Goal: Information Seeking & Learning: Find specific fact

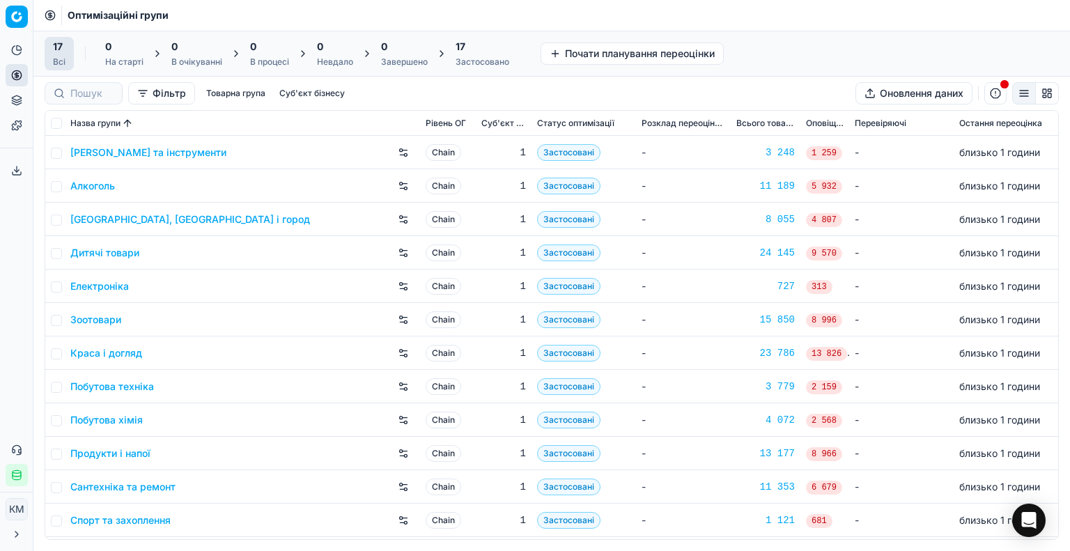
click at [127, 423] on link "Побутова хімія" at bounding box center [106, 420] width 72 height 14
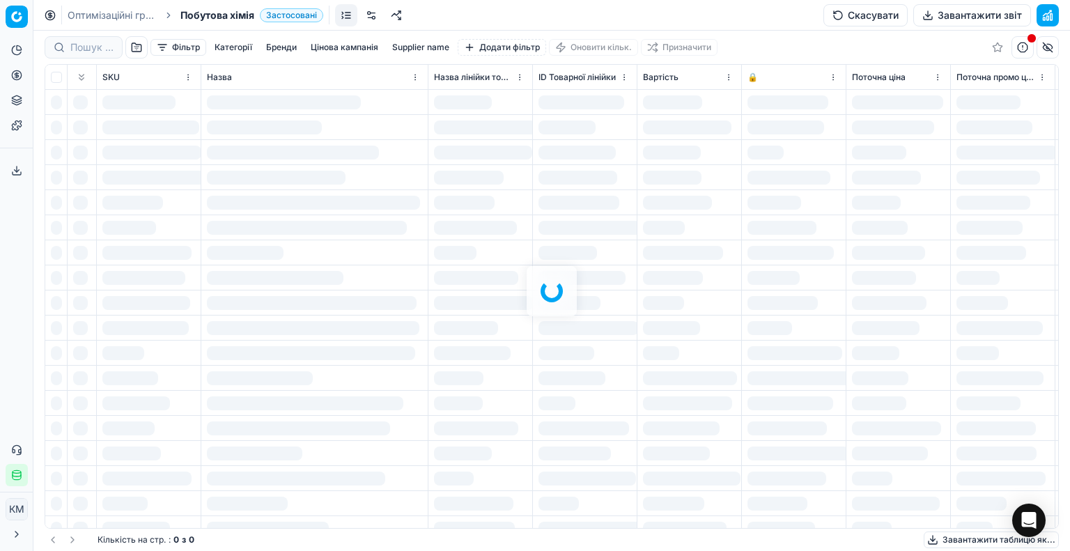
click at [90, 52] on div "Фільтр Категорії [PERSON_NAME] кампанія Supplier name Додати фільтр Оновити кіл…" at bounding box center [551, 291] width 1036 height 520
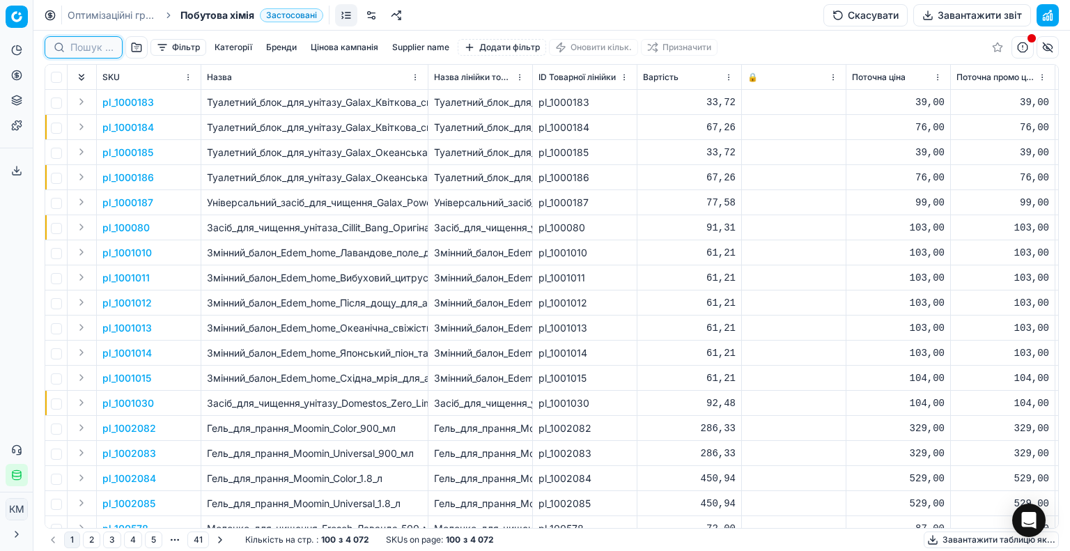
click at [90, 52] on input at bounding box center [91, 47] width 43 height 14
paste input "590555"
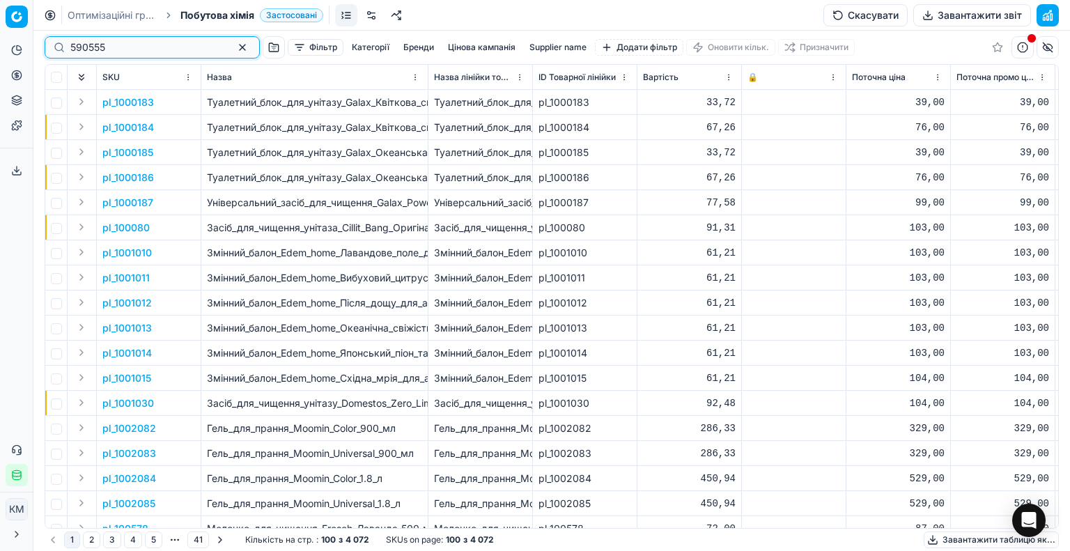
type input "590555"
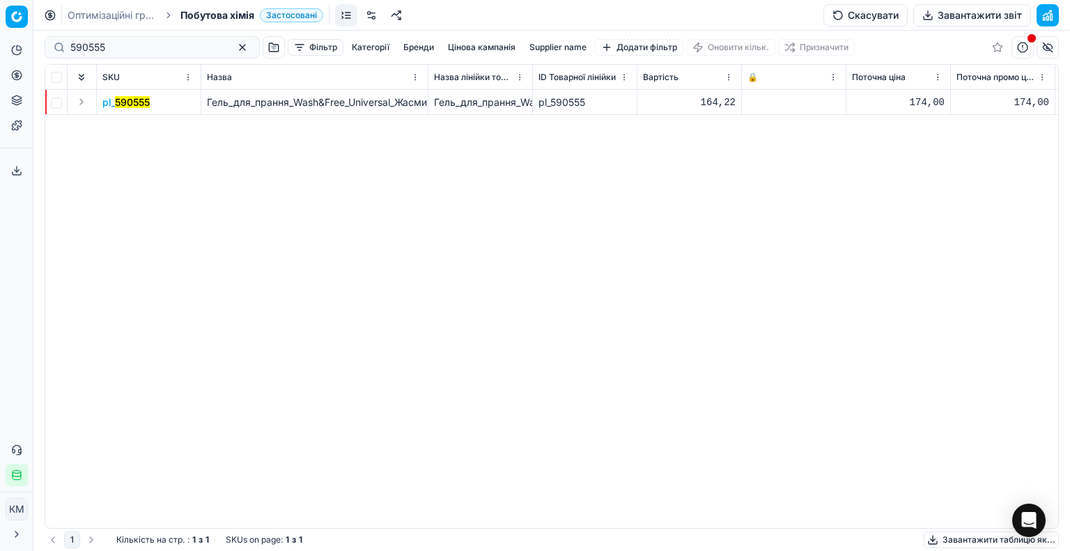
click at [131, 101] on mark "590555" at bounding box center [132, 102] width 35 height 12
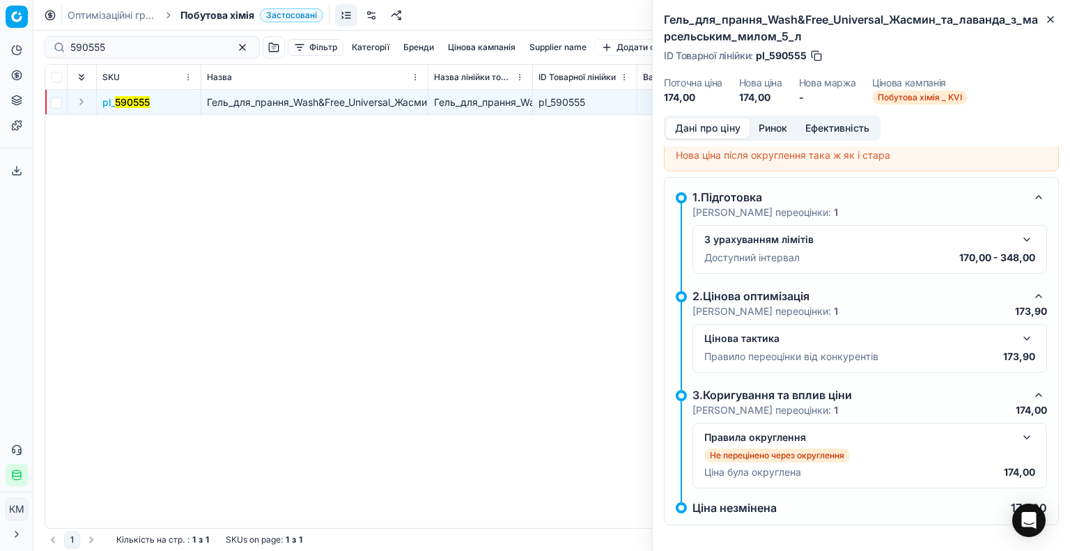
scroll to position [81, 0]
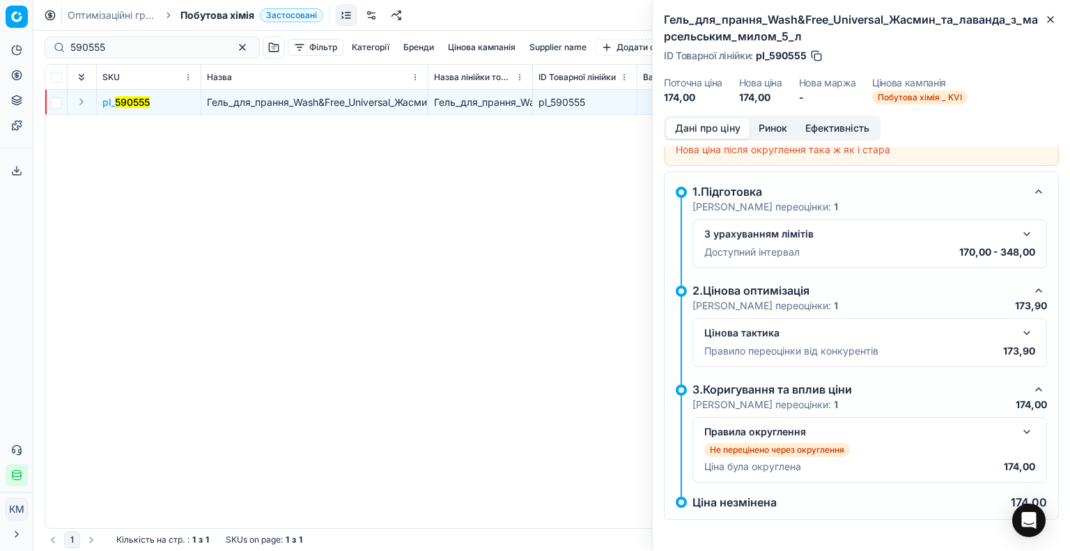
click at [1018, 428] on button "button" at bounding box center [1026, 431] width 17 height 17
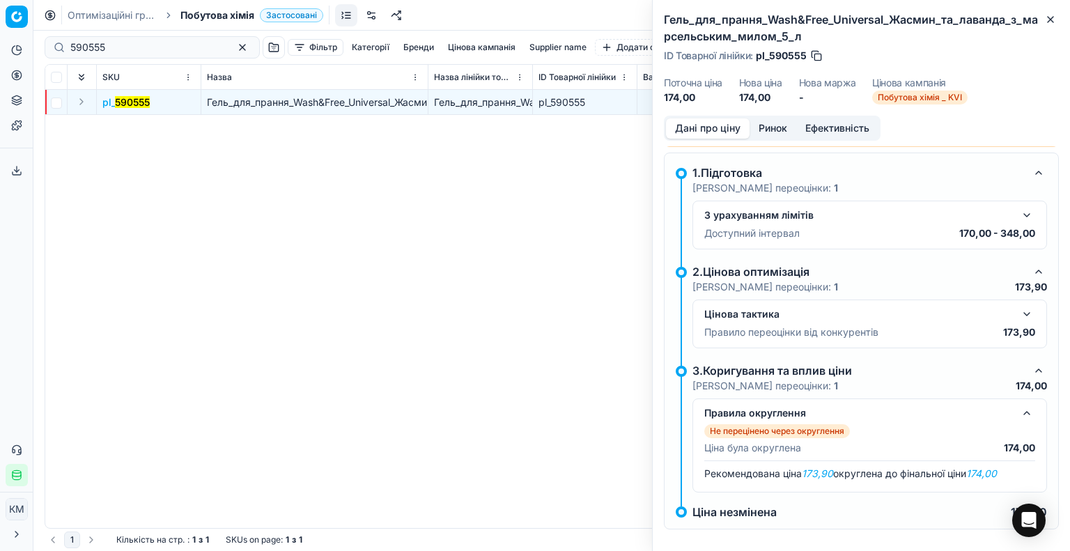
scroll to position [109, 0]
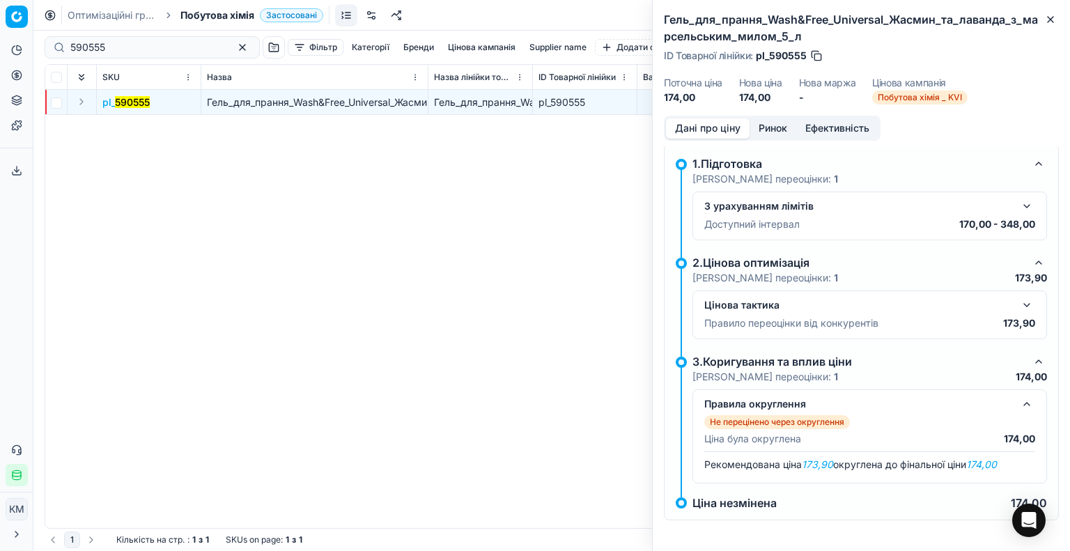
click at [783, 120] on button "Ринок" at bounding box center [772, 128] width 47 height 20
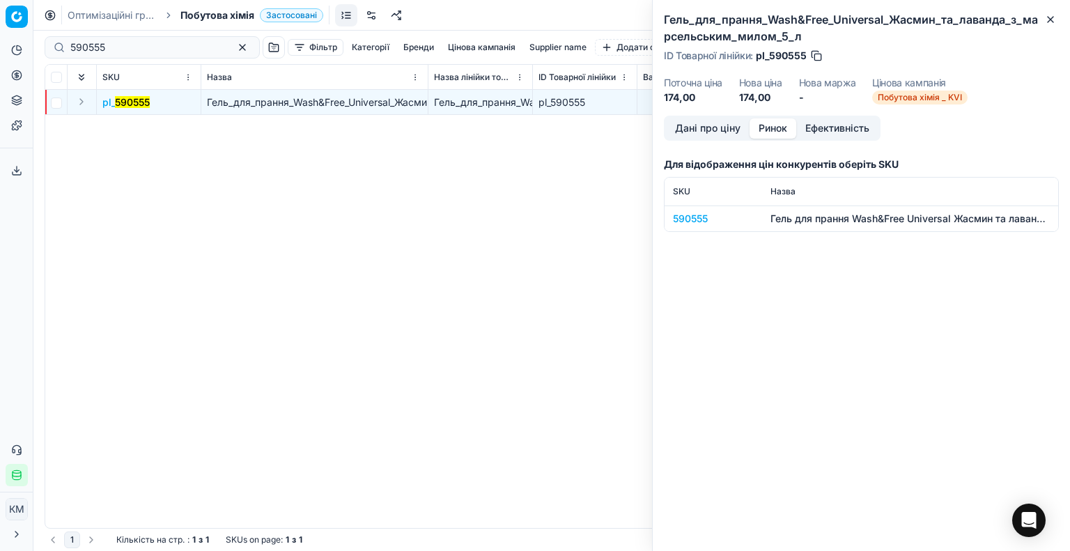
click at [700, 217] on div "590555" at bounding box center [713, 219] width 81 height 14
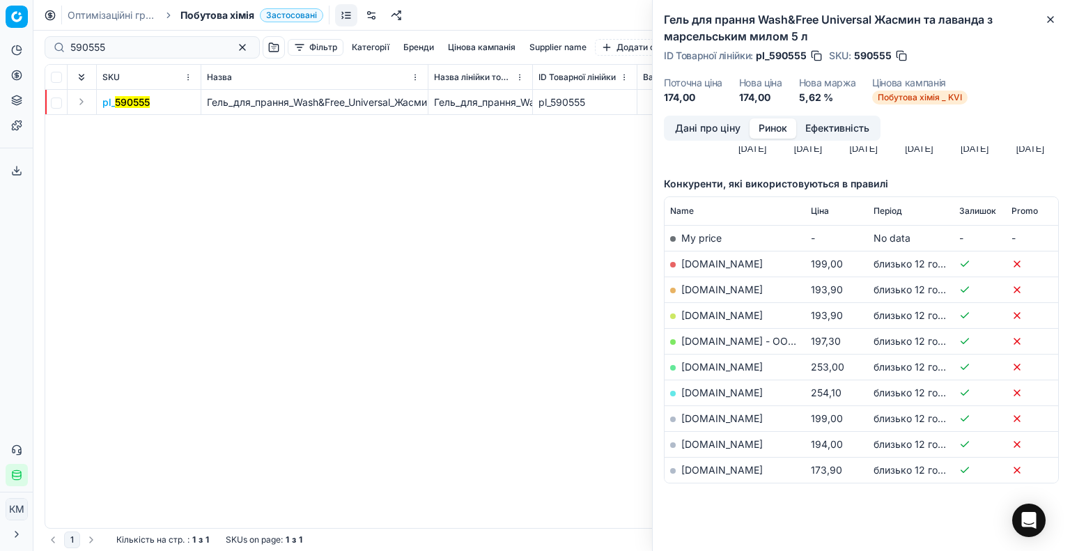
scroll to position [162, 0]
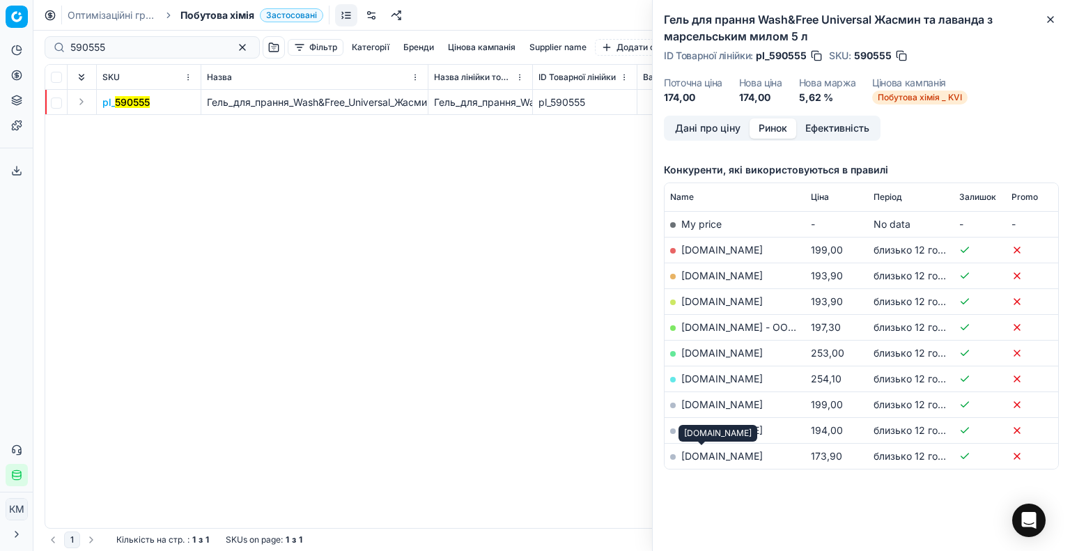
click at [714, 454] on link "[DOMAIN_NAME]" at bounding box center [721, 456] width 81 height 12
